Goal: Contribute content: Add original content to the website for others to see

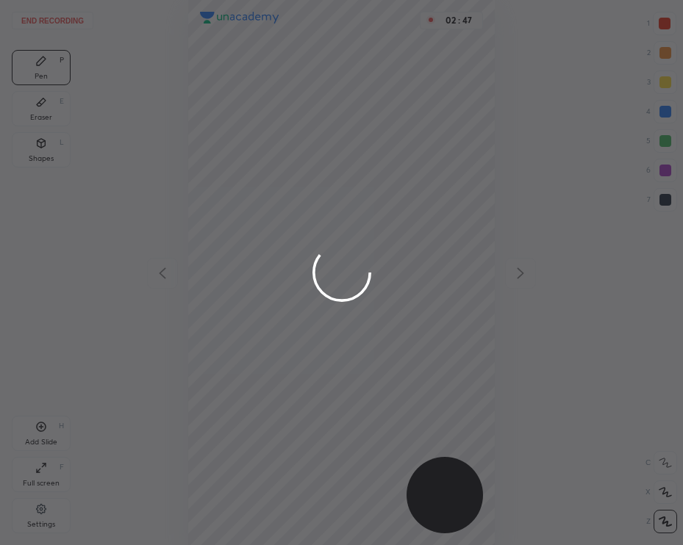
scroll to position [545, 447]
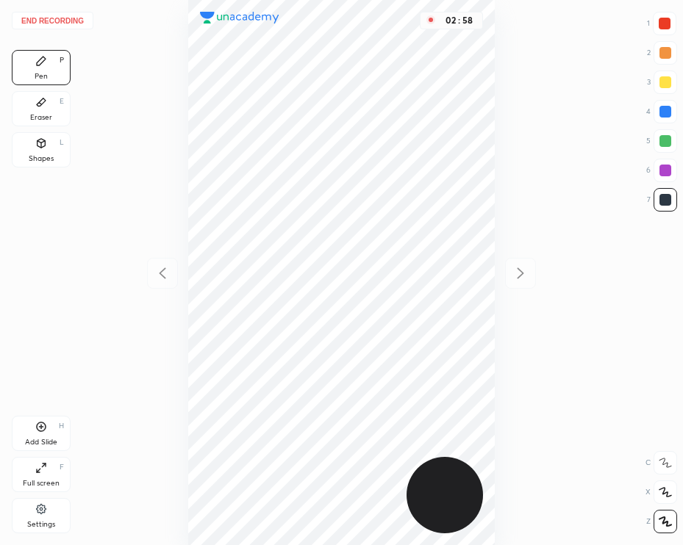
click at [58, 26] on button "End recording" at bounding box center [53, 21] width 82 height 18
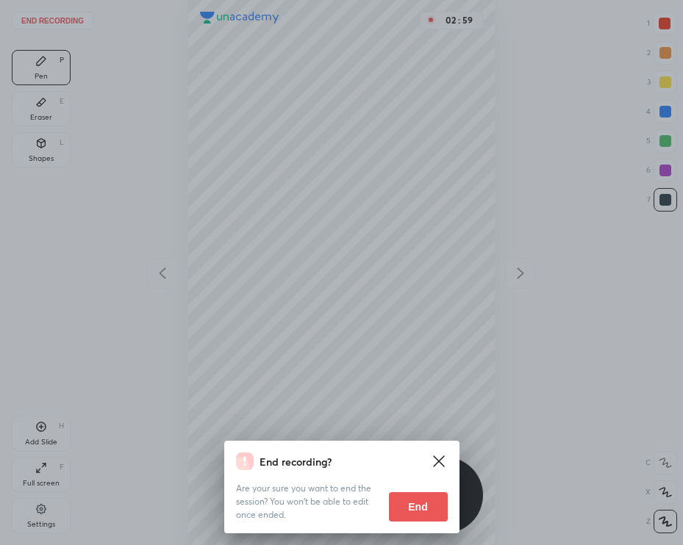
click at [407, 503] on button "End" at bounding box center [418, 506] width 59 height 29
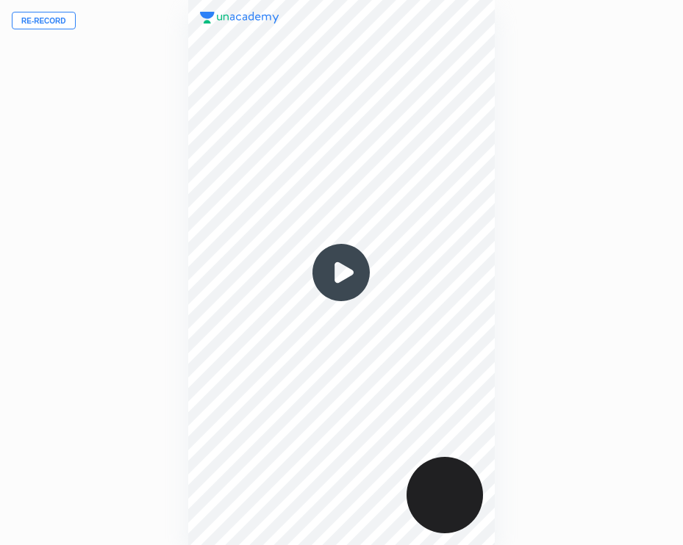
click at [245, 315] on div at bounding box center [341, 273] width 307 height 546
click at [51, 24] on button "Re-record" at bounding box center [44, 21] width 64 height 18
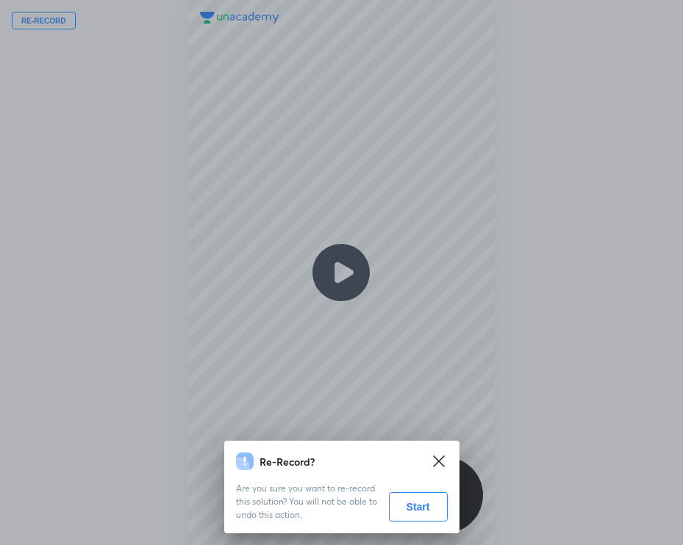
click at [425, 512] on button "Start" at bounding box center [418, 506] width 59 height 29
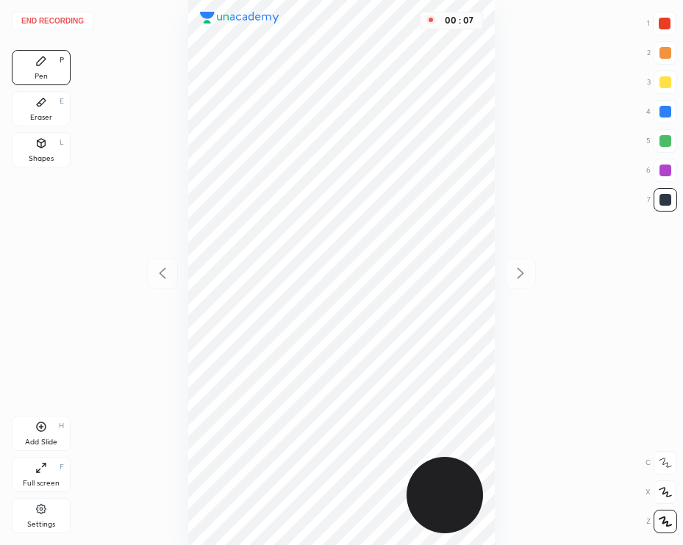
click at [660, 21] on div at bounding box center [664, 24] width 12 height 12
click at [658, 206] on div at bounding box center [665, 200] width 24 height 24
click at [44, 436] on div "Add Slide H" at bounding box center [41, 433] width 59 height 35
click at [43, 431] on icon at bounding box center [42, 427] width 10 height 10
click at [671, 27] on div at bounding box center [664, 24] width 24 height 24
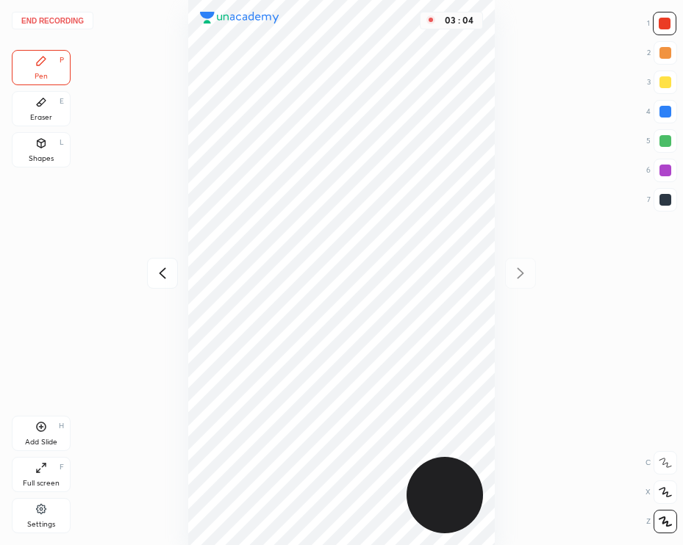
click at [44, 134] on div "Shapes L" at bounding box center [41, 149] width 59 height 35
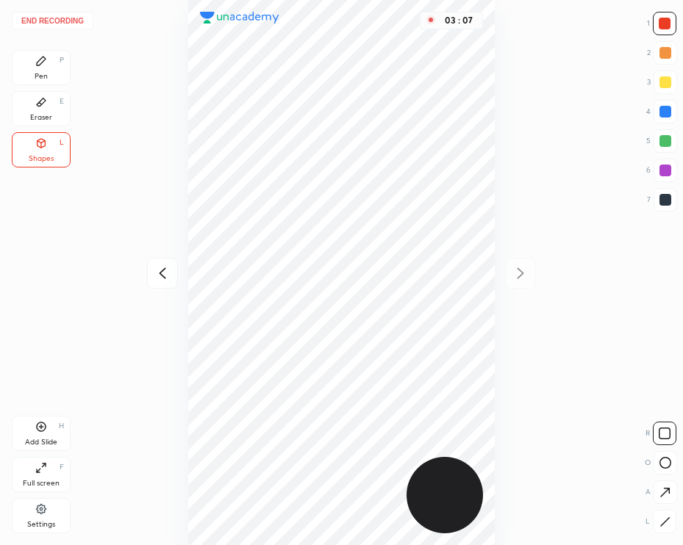
click at [52, 20] on button "End recording" at bounding box center [53, 21] width 82 height 18
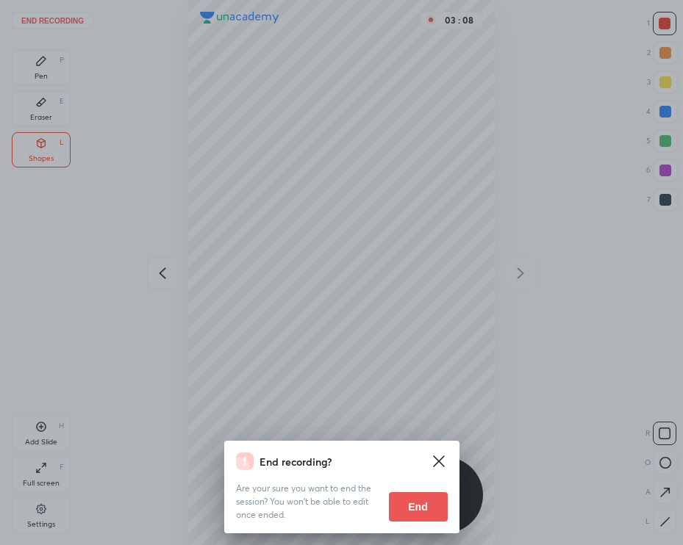
click at [425, 511] on button "End" at bounding box center [418, 506] width 59 height 29
